Goal: Information Seeking & Learning: Learn about a topic

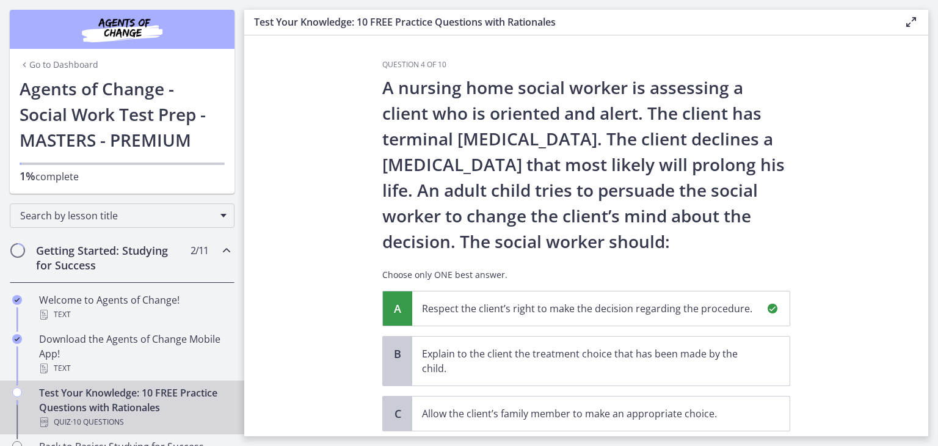
scroll to position [270, 0]
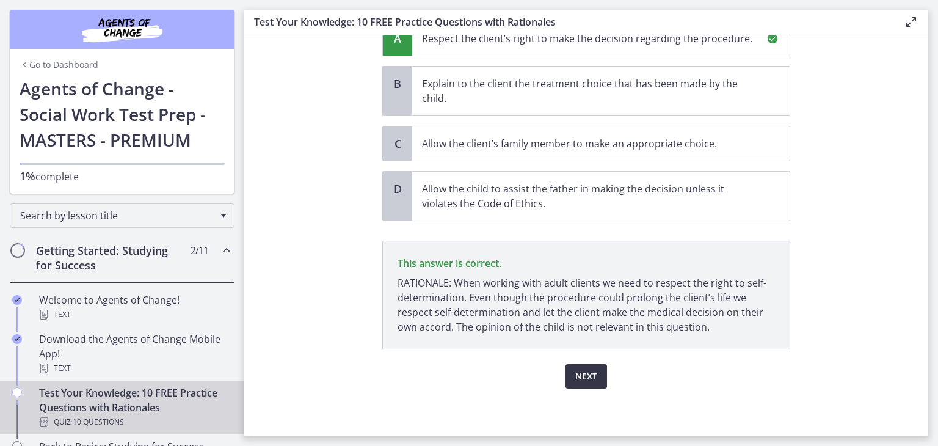
click at [592, 379] on span "Next" at bounding box center [587, 376] width 22 height 15
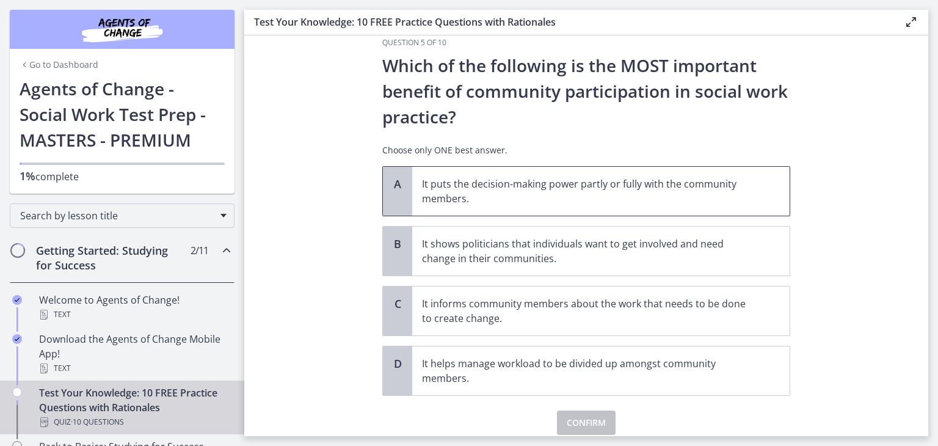
scroll to position [23, 0]
click at [758, 310] on span "It informs community members about the work that needs to be done to create cha…" at bounding box center [601, 310] width 378 height 49
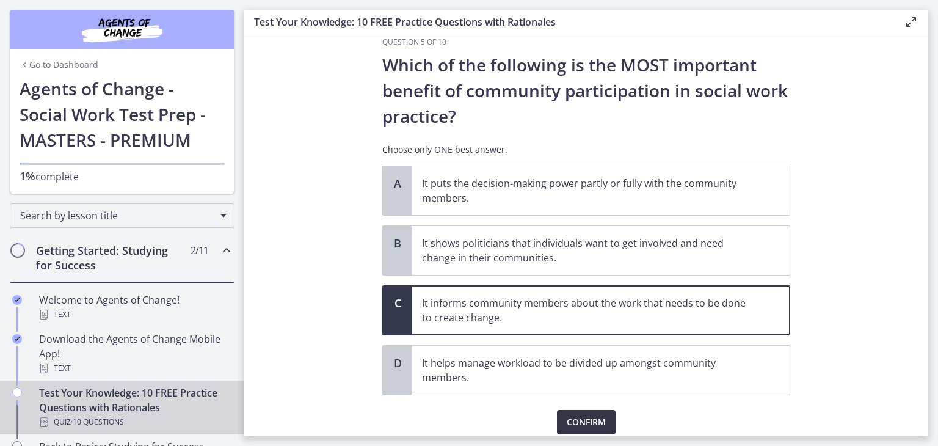
click at [602, 416] on button "Confirm" at bounding box center [586, 422] width 59 height 24
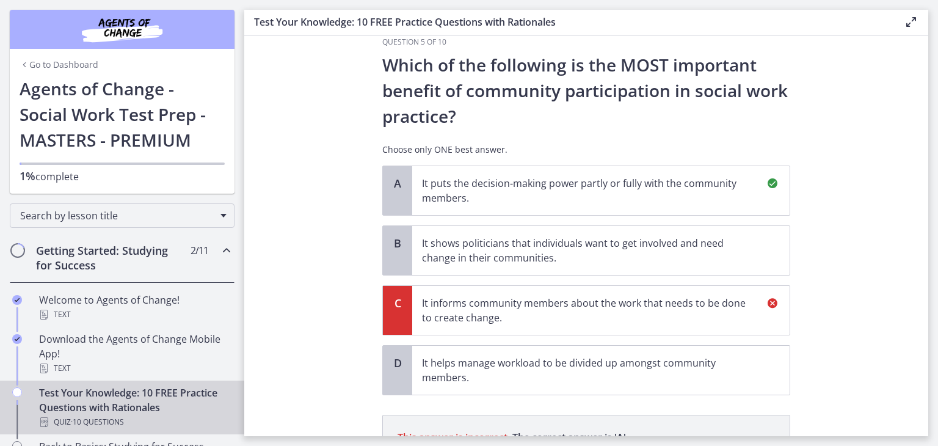
scroll to position [197, 0]
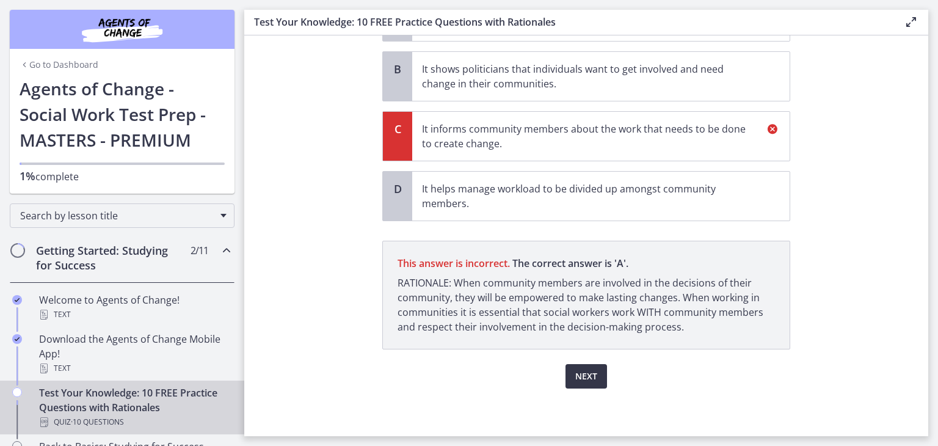
click at [585, 381] on span "Next" at bounding box center [587, 376] width 22 height 15
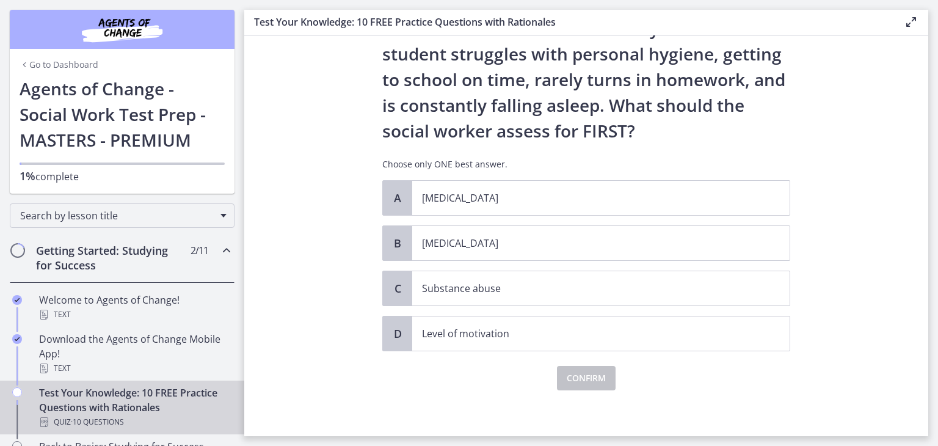
scroll to position [87, 0]
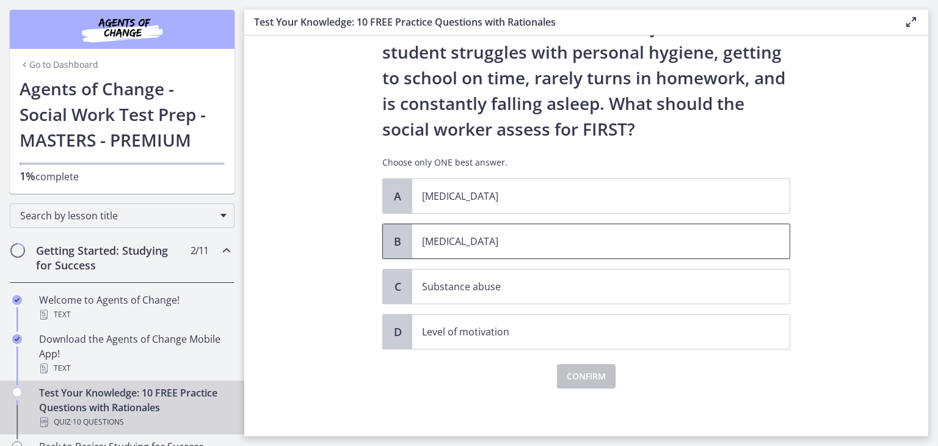
click at [532, 250] on span "[MEDICAL_DATA]" at bounding box center [601, 241] width 378 height 34
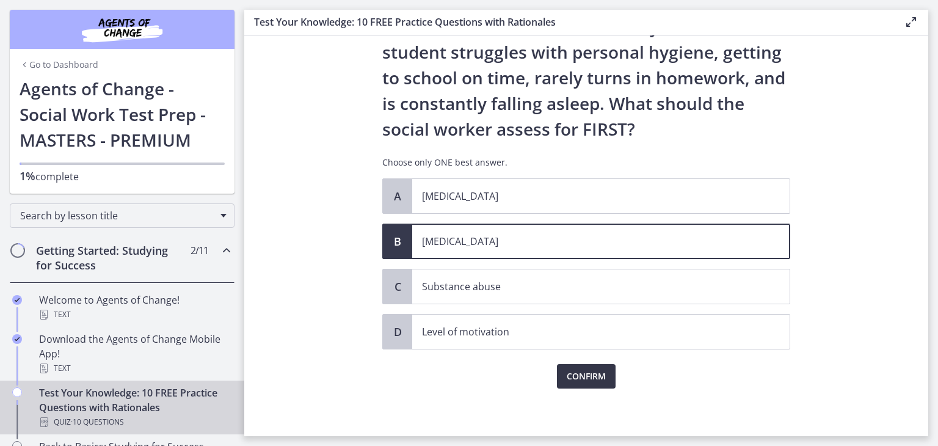
click at [575, 370] on span "Confirm" at bounding box center [586, 376] width 39 height 15
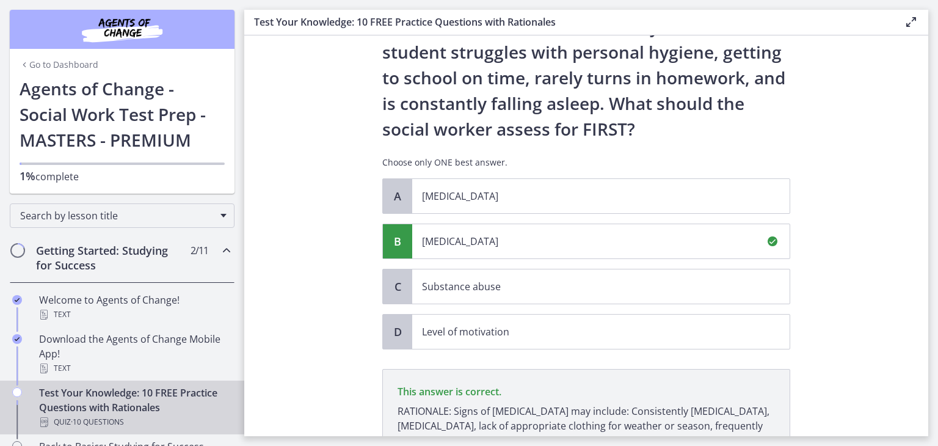
scroll to position [230, 0]
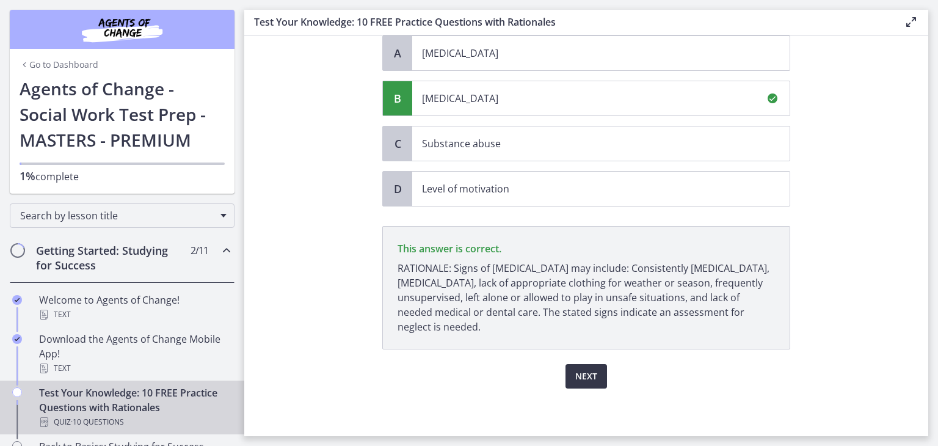
click at [582, 369] on span "Next" at bounding box center [587, 376] width 22 height 15
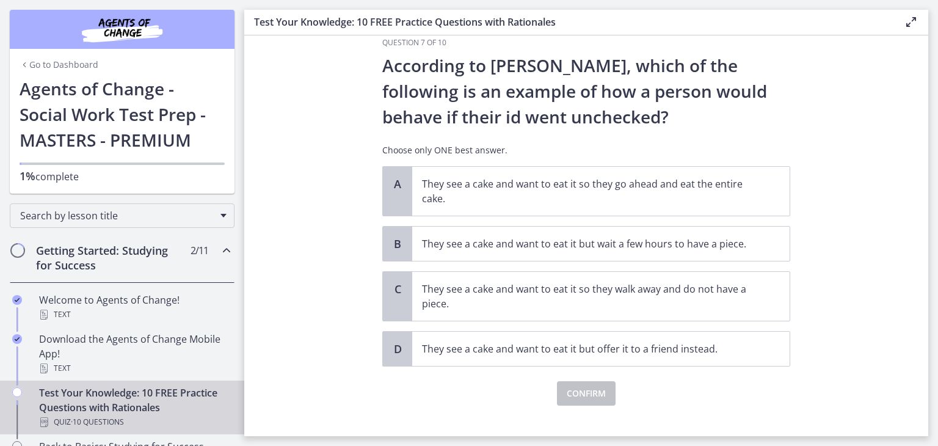
scroll to position [34, 0]
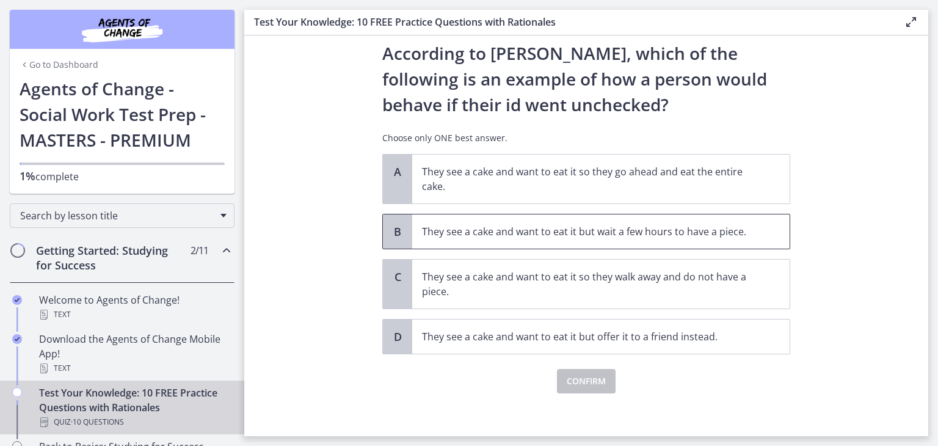
click at [650, 236] on p "They see a cake and want to eat it but wait a few hours to have a piece." at bounding box center [589, 231] width 334 height 15
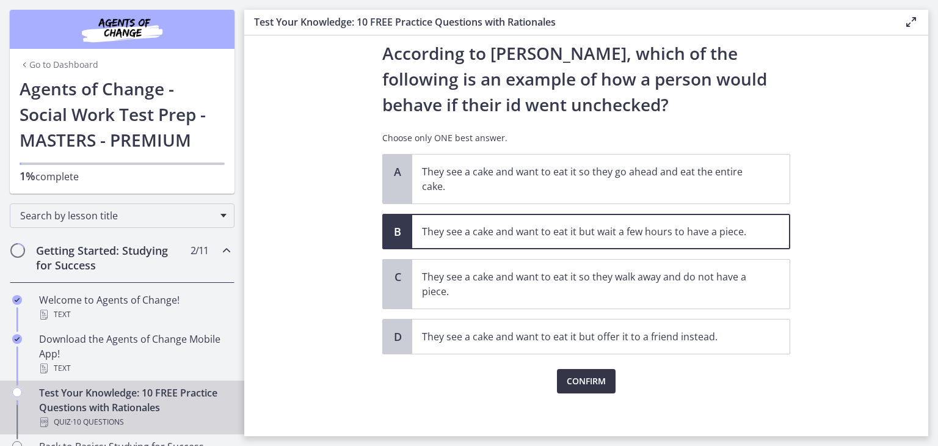
click at [558, 382] on button "Confirm" at bounding box center [586, 381] width 59 height 24
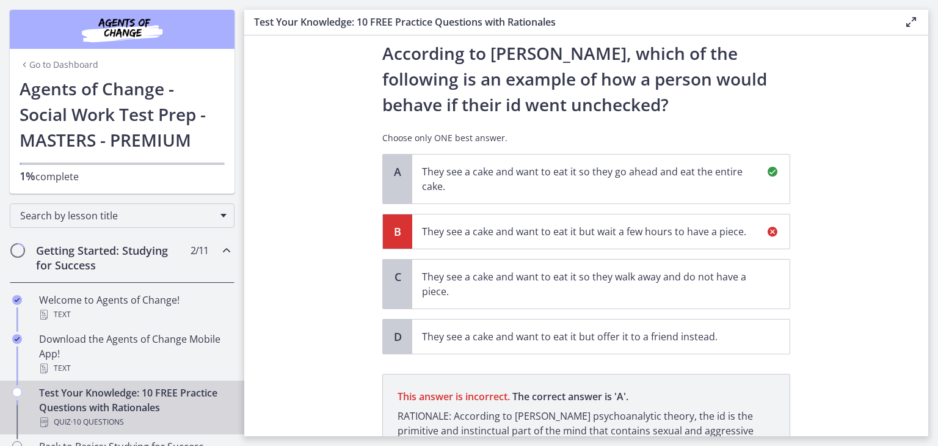
scroll to position [167, 0]
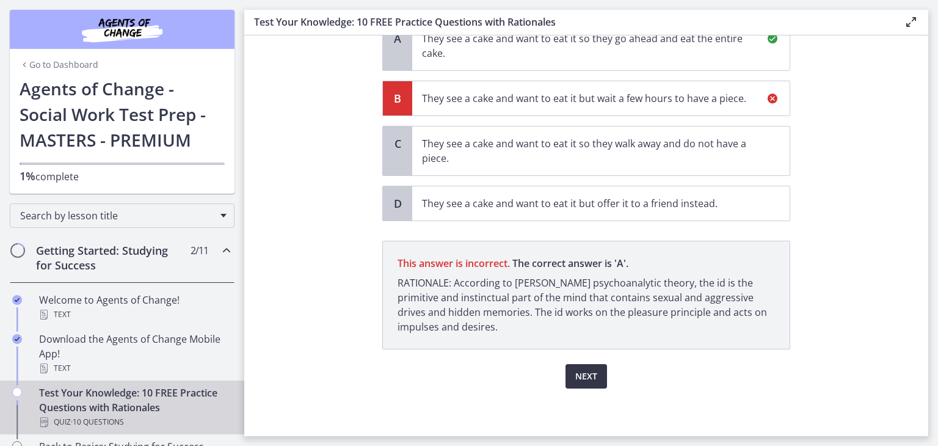
click at [587, 371] on span "Next" at bounding box center [587, 376] width 22 height 15
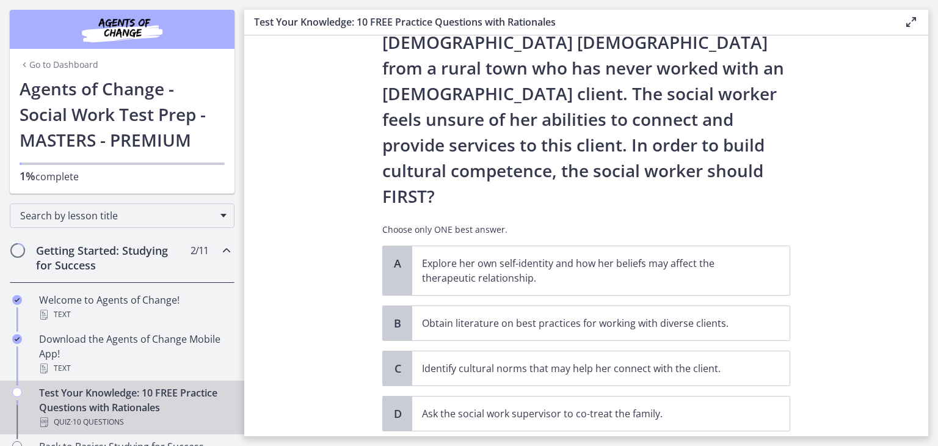
scroll to position [151, 0]
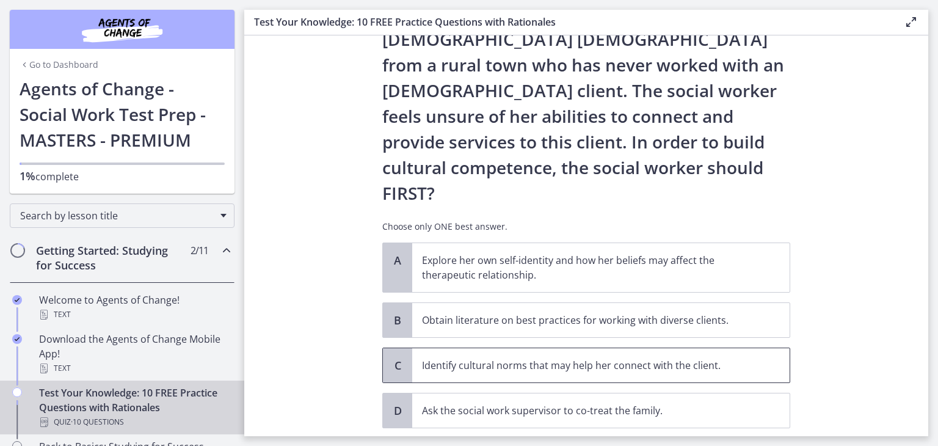
click at [574, 358] on p "Identify cultural norms that may help her connect with the client." at bounding box center [589, 365] width 334 height 15
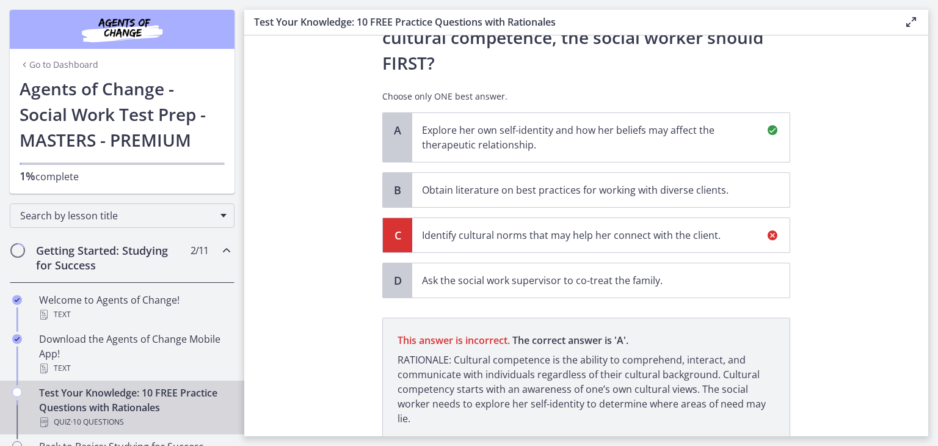
scroll to position [282, 0]
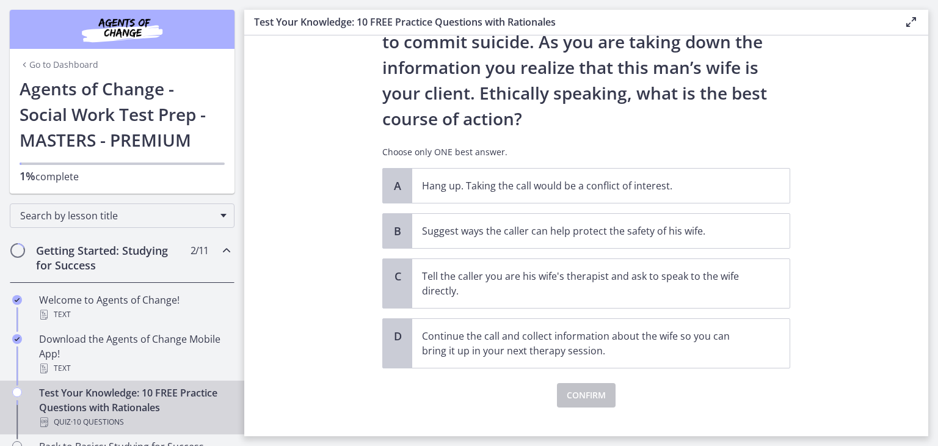
scroll to position [149, 0]
click at [647, 335] on p "Continue the call and collect information about the wife so you can bring it up…" at bounding box center [589, 342] width 334 height 29
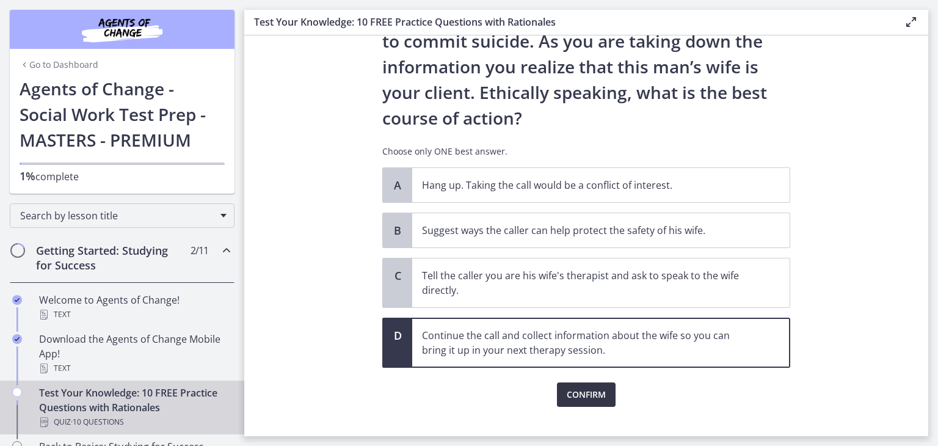
click at [576, 391] on span "Confirm" at bounding box center [586, 394] width 39 height 15
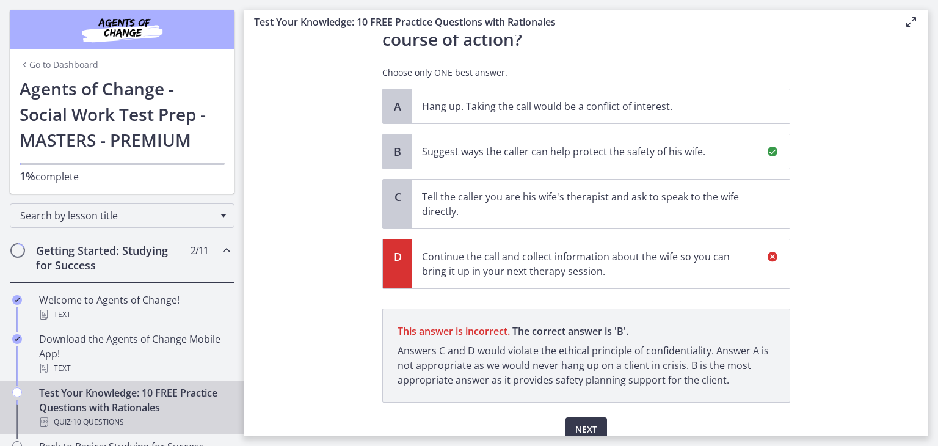
scroll to position [281, 0]
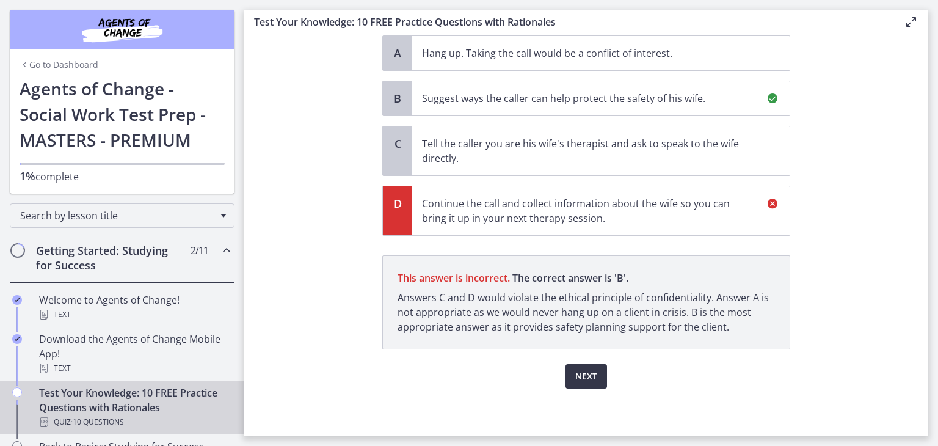
click at [576, 376] on span "Next" at bounding box center [587, 376] width 22 height 15
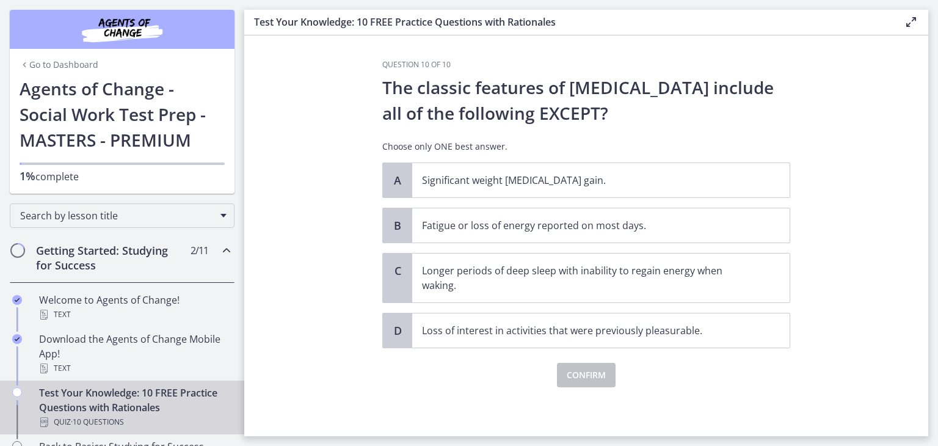
scroll to position [0, 0]
click at [633, 280] on p "Longer periods of deep sleep with inability to regain energy when waking." at bounding box center [589, 277] width 334 height 29
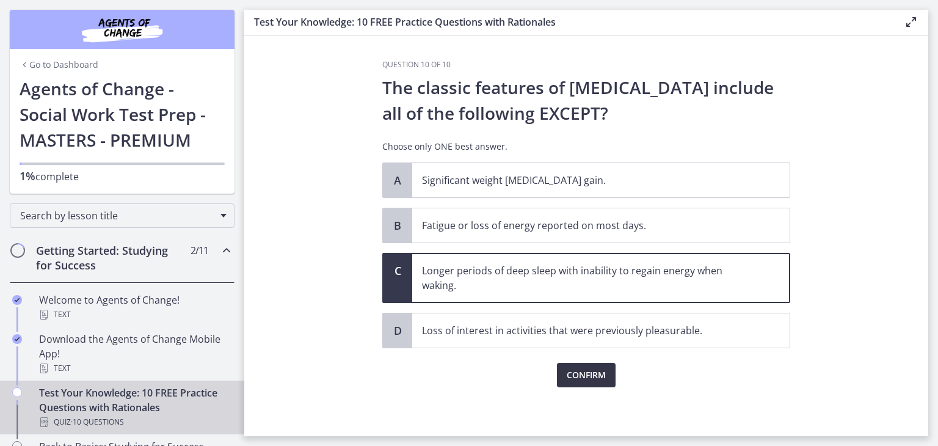
click at [584, 377] on span "Confirm" at bounding box center [586, 375] width 39 height 15
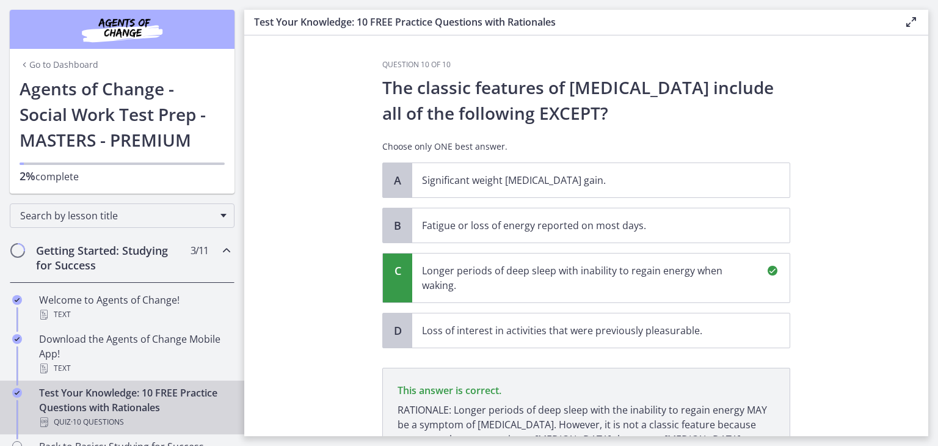
scroll to position [142, 0]
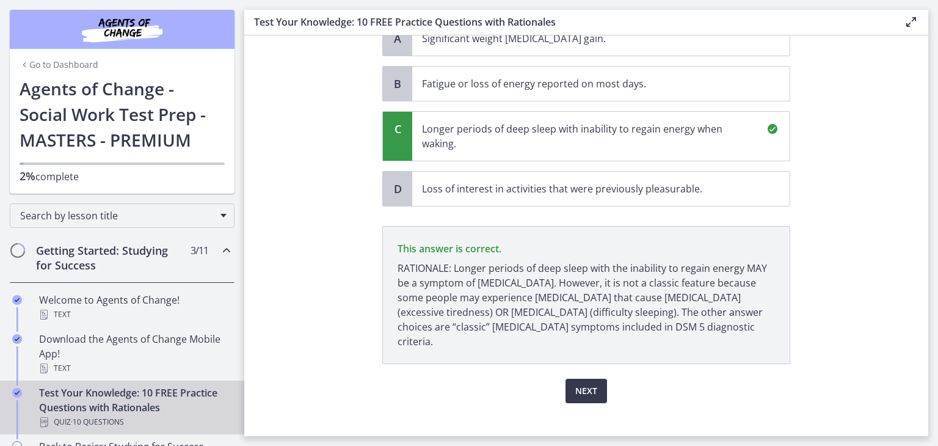
click at [742, 301] on p "RATIONALE: Longer periods of deep sleep with the inability to regain energy MAY…" at bounding box center [587, 305] width 378 height 88
click at [577, 384] on span "Next" at bounding box center [587, 391] width 22 height 15
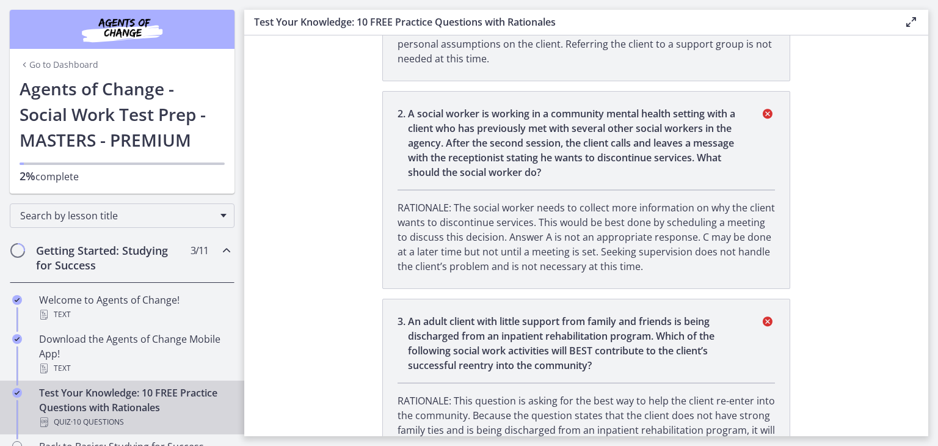
scroll to position [0, 0]
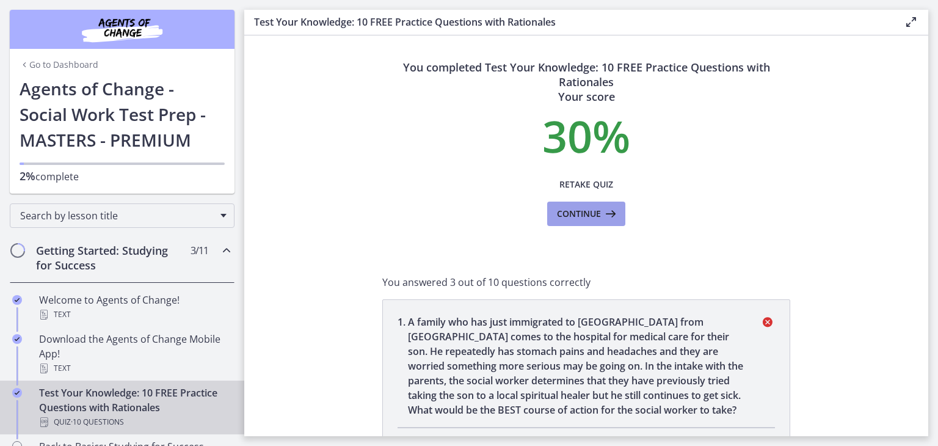
click at [601, 213] on icon at bounding box center [609, 214] width 17 height 15
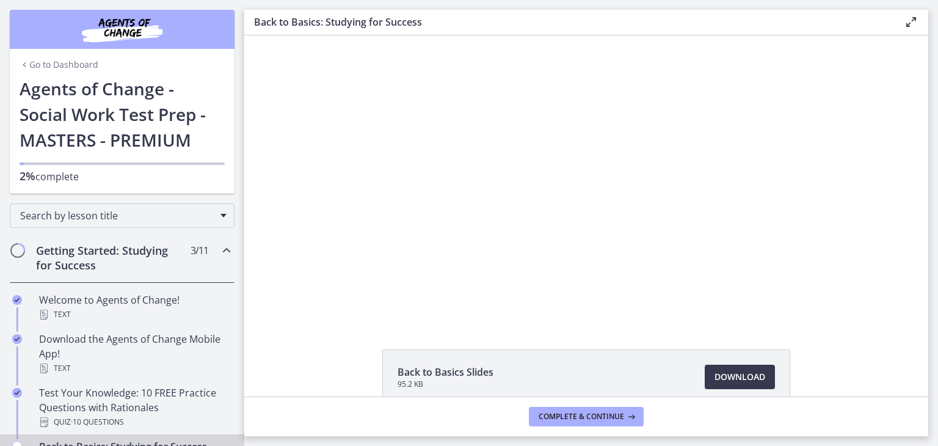
click at [881, 250] on div "Click for sound @keyframes VOLUME_SMALL_WAVE_FLASH { 0% { opacity: 0; } 33% { o…" at bounding box center [586, 178] width 684 height 286
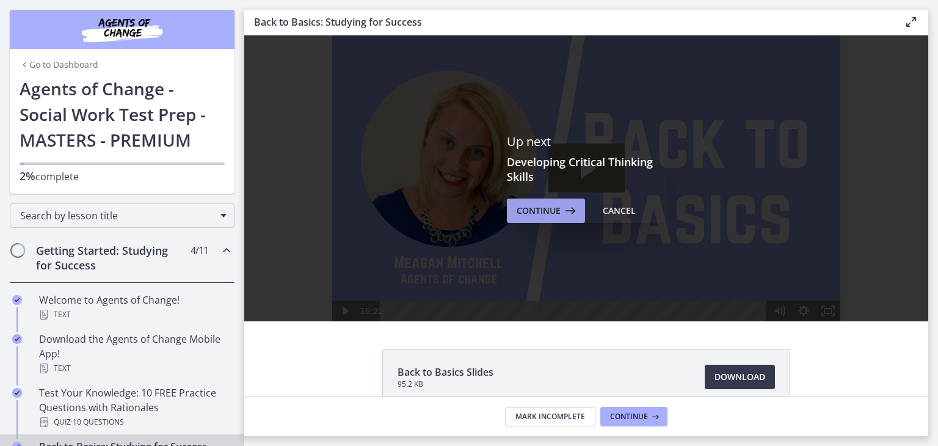
click at [539, 213] on span "Continue" at bounding box center [539, 210] width 44 height 15
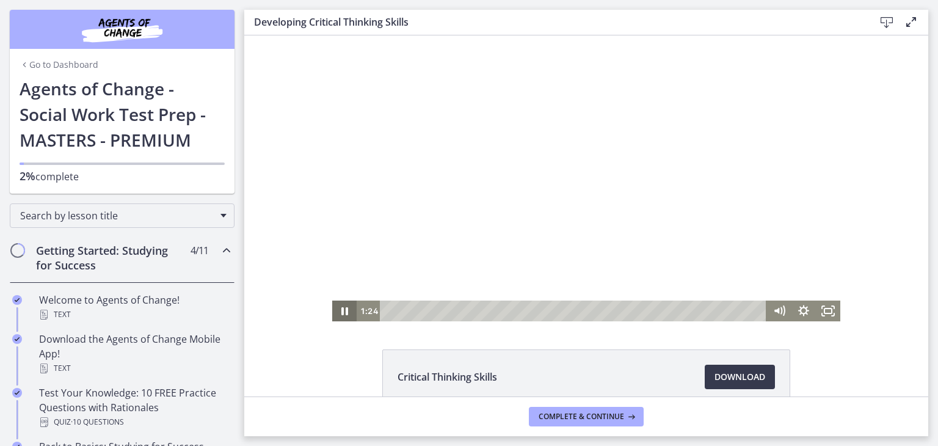
click at [335, 305] on icon "Pause" at bounding box center [344, 311] width 24 height 21
